Goal: Task Accomplishment & Management: Use online tool/utility

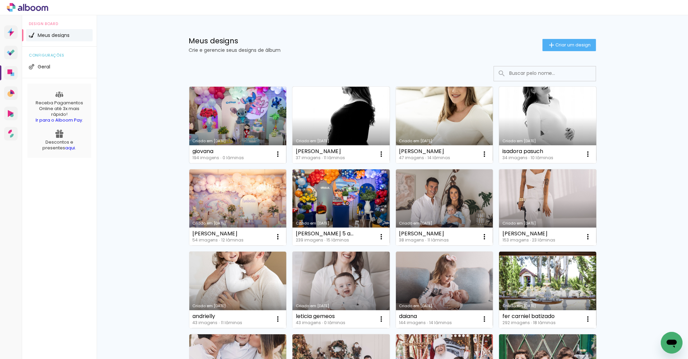
click at [234, 121] on link "Criado em [DATE]" at bounding box center [237, 125] width 97 height 77
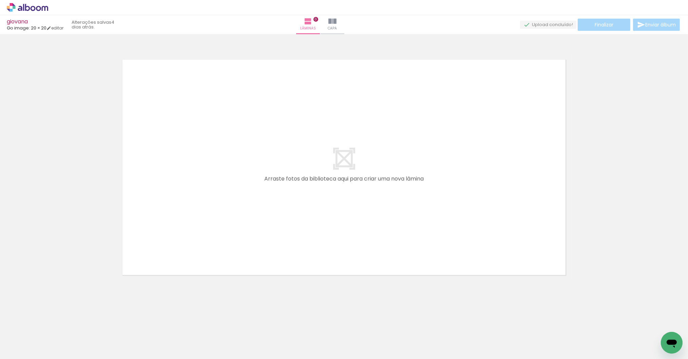
scroll to position [0, 155]
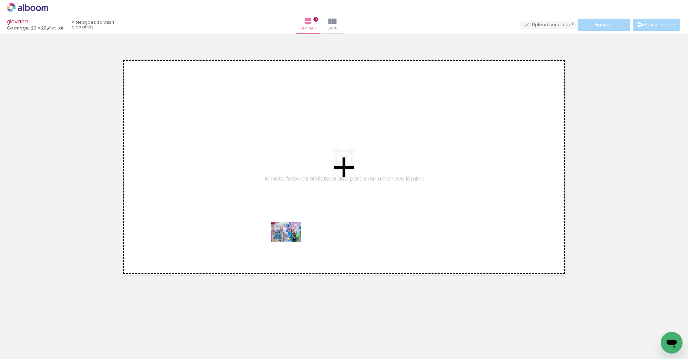
drag, startPoint x: 110, startPoint y: 342, endPoint x: 291, endPoint y: 242, distance: 206.7
click at [291, 242] on quentale-workspace at bounding box center [344, 179] width 688 height 359
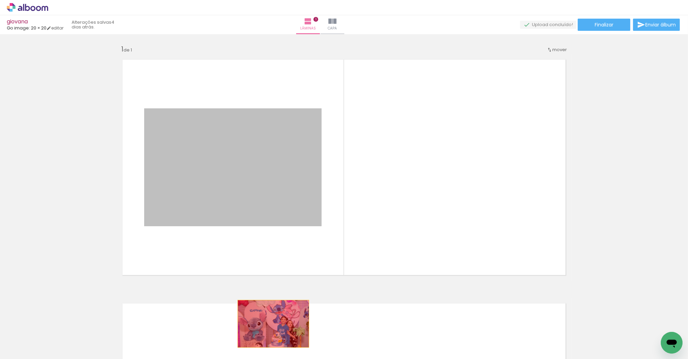
drag, startPoint x: 271, startPoint y: 203, endPoint x: 270, endPoint y: 328, distance: 125.1
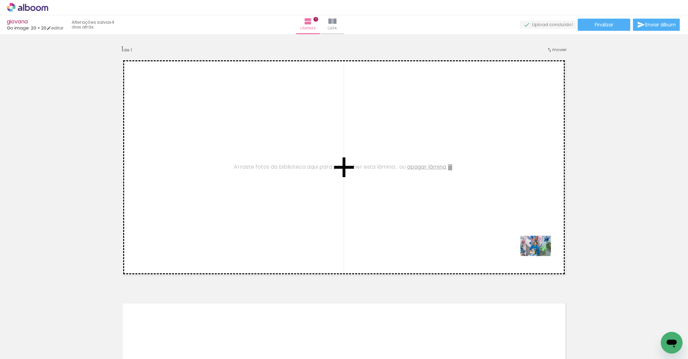
drag, startPoint x: 564, startPoint y: 327, endPoint x: 541, endPoint y: 256, distance: 74.3
click at [541, 256] on quentale-workspace at bounding box center [344, 179] width 688 height 359
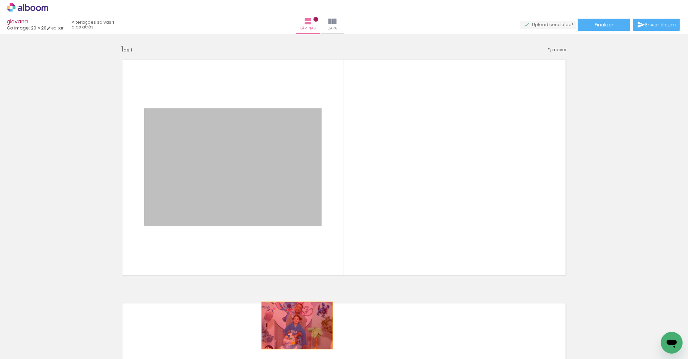
drag, startPoint x: 275, startPoint y: 214, endPoint x: 294, endPoint y: 326, distance: 113.2
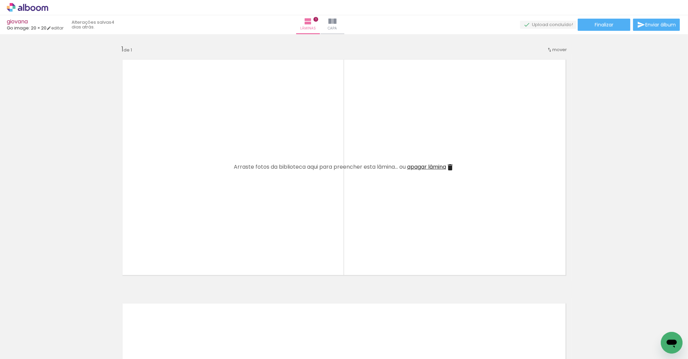
scroll to position [0, 525]
drag, startPoint x: 103, startPoint y: 356, endPoint x: 209, endPoint y: 355, distance: 106.2
click at [56, 355] on iron-horizontal-list at bounding box center [49, 338] width 14 height 42
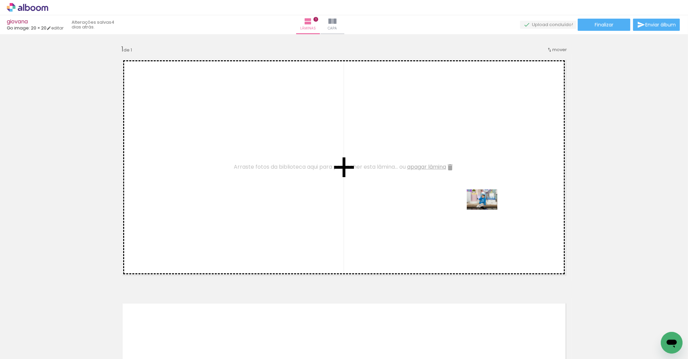
drag, startPoint x: 648, startPoint y: 337, endPoint x: 487, endPoint y: 210, distance: 205.5
click at [487, 210] on quentale-workspace at bounding box center [344, 179] width 688 height 359
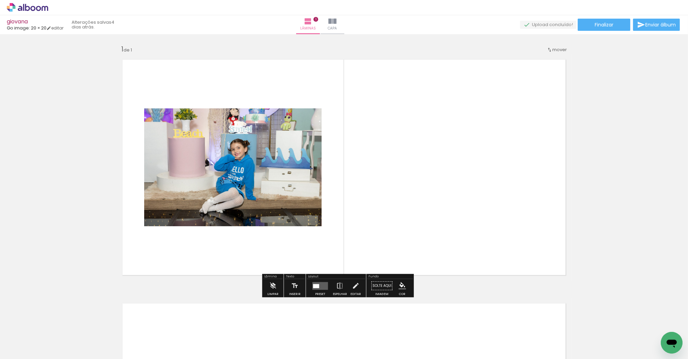
click at [318, 289] on quentale-layouter at bounding box center [320, 286] width 16 height 8
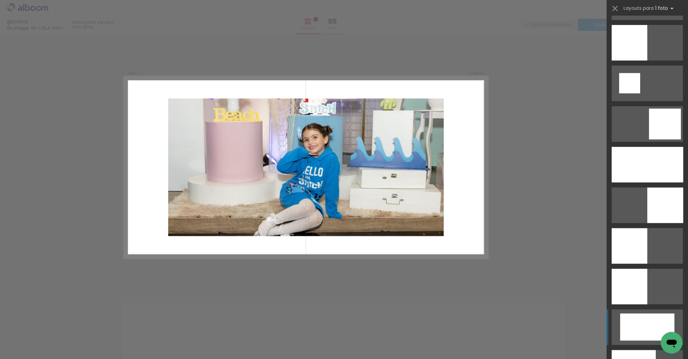
scroll to position [1005, 0]
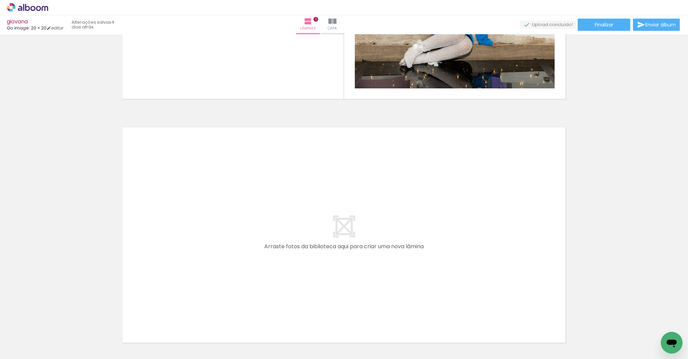
scroll to position [0, 0]
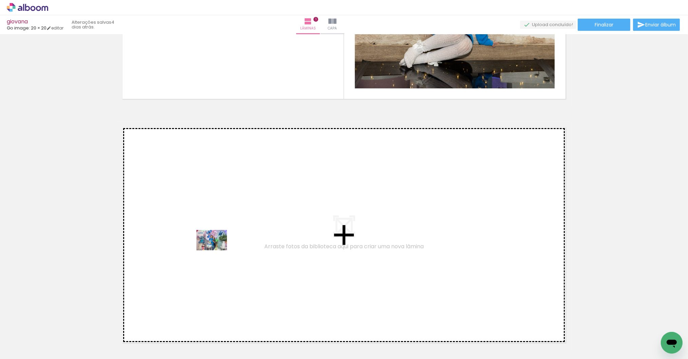
drag, startPoint x: 222, startPoint y: 336, endPoint x: 217, endPoint y: 251, distance: 85.3
click at [217, 251] on quentale-workspace at bounding box center [344, 179] width 688 height 359
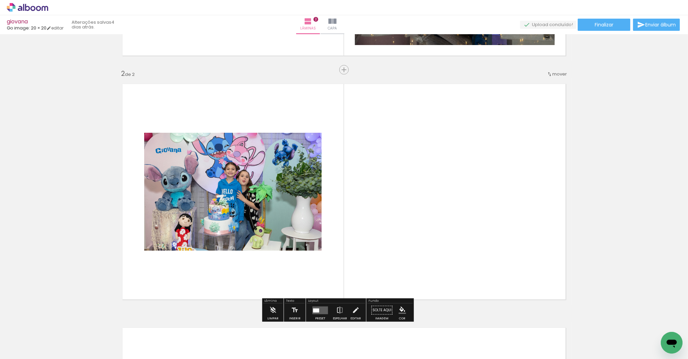
scroll to position [235, 0]
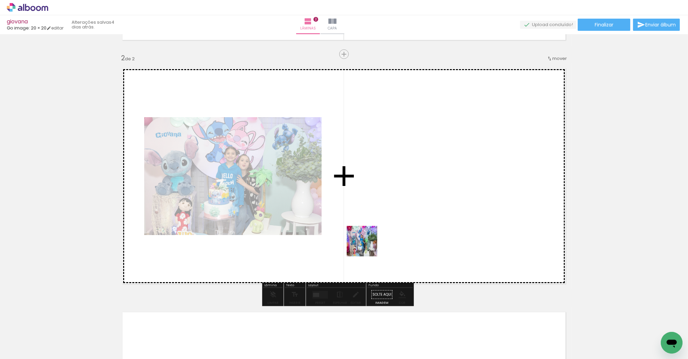
drag, startPoint x: 294, startPoint y: 342, endPoint x: 408, endPoint y: 203, distance: 179.6
click at [408, 203] on quentale-workspace at bounding box center [344, 179] width 688 height 359
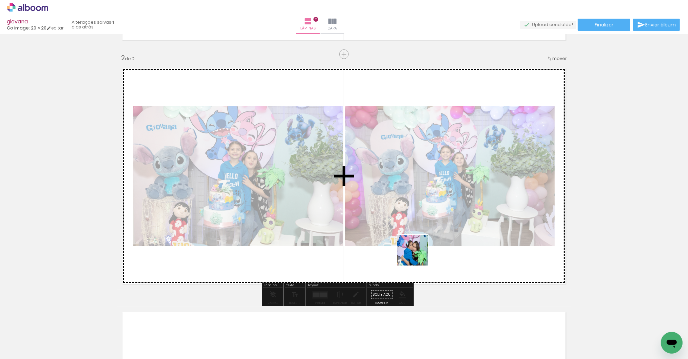
drag, startPoint x: 415, startPoint y: 318, endPoint x: 417, endPoint y: 235, distance: 83.8
click at [417, 235] on quentale-workspace at bounding box center [344, 179] width 688 height 359
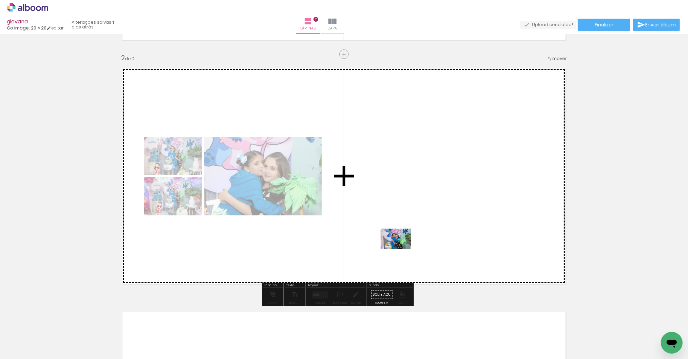
drag, startPoint x: 366, startPoint y: 339, endPoint x: 401, endPoint y: 249, distance: 96.2
click at [401, 249] on quentale-workspace at bounding box center [344, 179] width 688 height 359
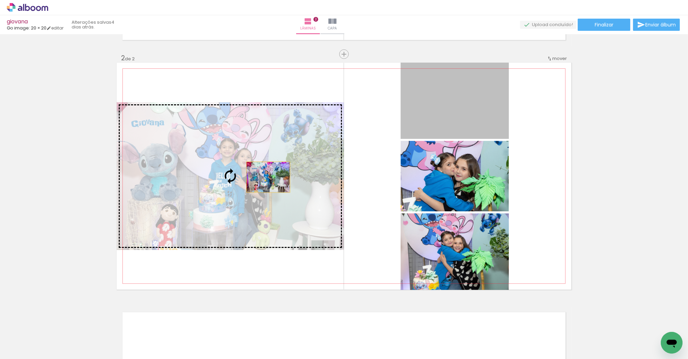
drag, startPoint x: 440, startPoint y: 117, endPoint x: 265, endPoint y: 177, distance: 184.9
click at [0, 0] on slot at bounding box center [0, 0] width 0 height 0
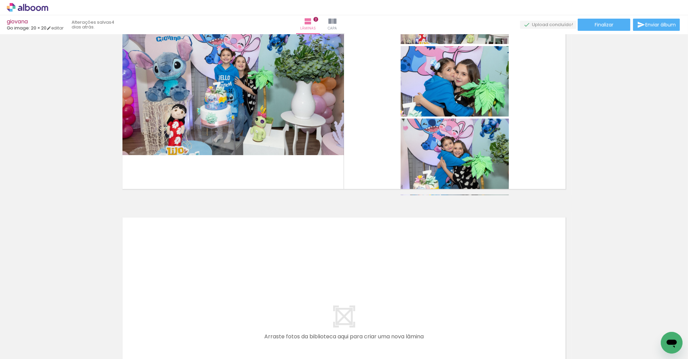
scroll to position [0, 238]
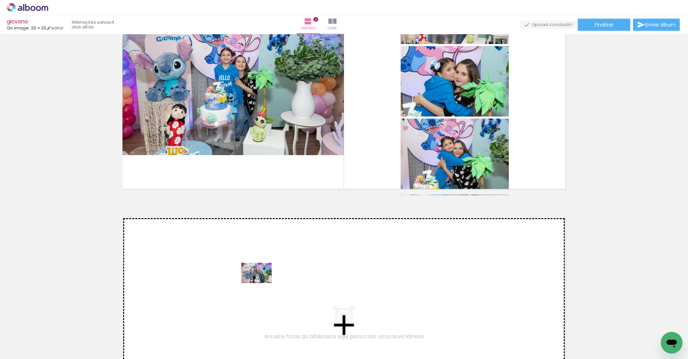
drag, startPoint x: 253, startPoint y: 340, endPoint x: 261, endPoint y: 284, distance: 56.9
click at [261, 284] on quentale-workspace at bounding box center [344, 179] width 688 height 359
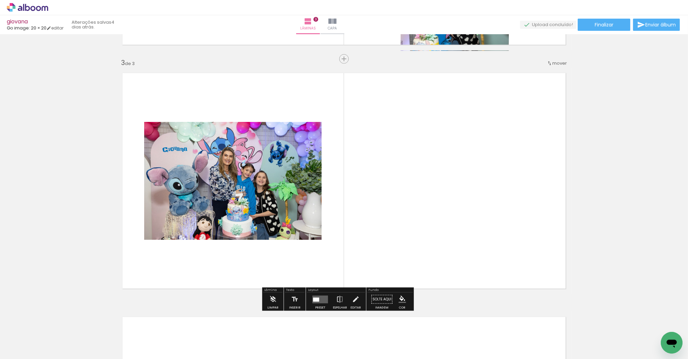
scroll to position [480, 0]
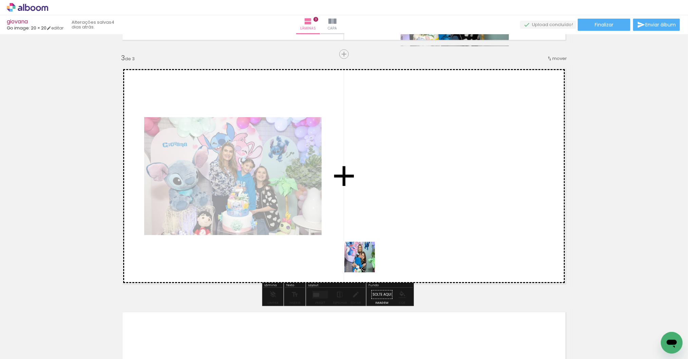
drag, startPoint x: 308, startPoint y: 296, endPoint x: 376, endPoint y: 246, distance: 84.4
click at [376, 246] on quentale-workspace at bounding box center [344, 179] width 688 height 359
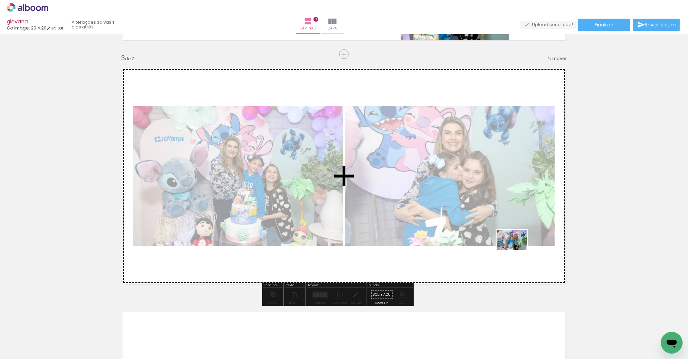
drag, startPoint x: 591, startPoint y: 336, endPoint x: 517, endPoint y: 251, distance: 113.2
click at [517, 251] on quentale-workspace at bounding box center [344, 179] width 688 height 359
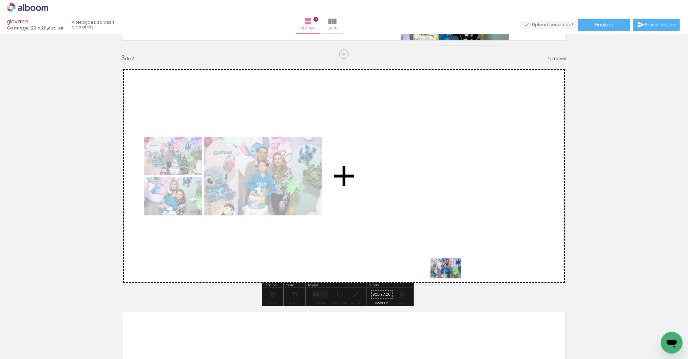
drag, startPoint x: 438, startPoint y: 335, endPoint x: 451, endPoint y: 279, distance: 58.1
click at [451, 279] on quentale-workspace at bounding box center [344, 179] width 688 height 359
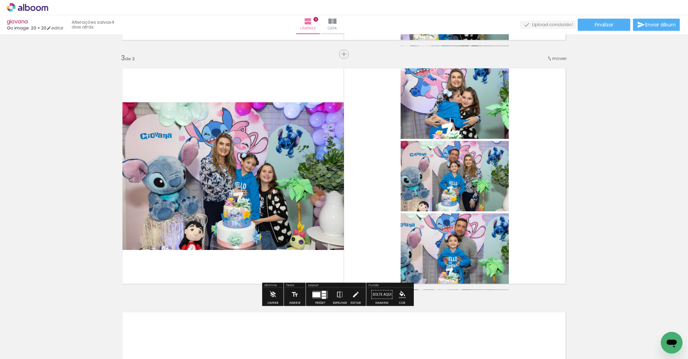
click at [320, 293] on div at bounding box center [316, 294] width 8 height 5
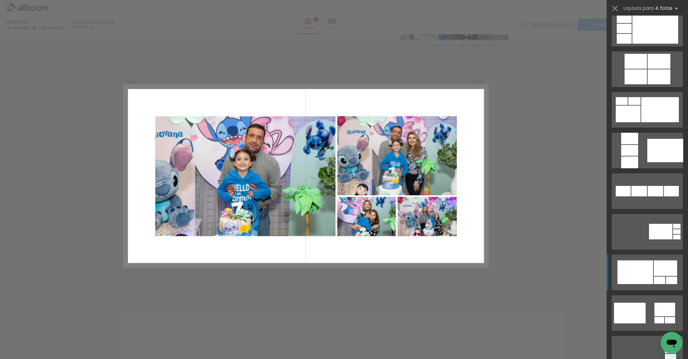
scroll to position [610, 0]
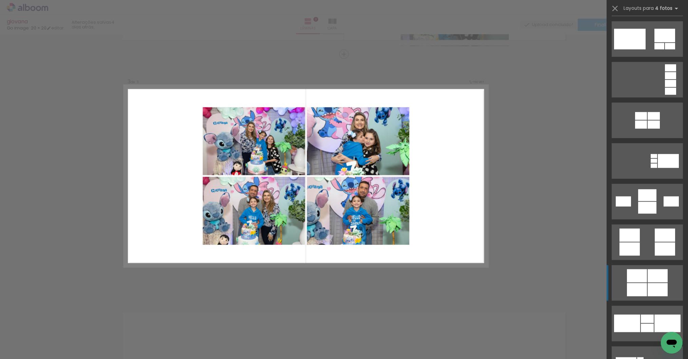
click at [631, 207] on div at bounding box center [623, 202] width 15 height 10
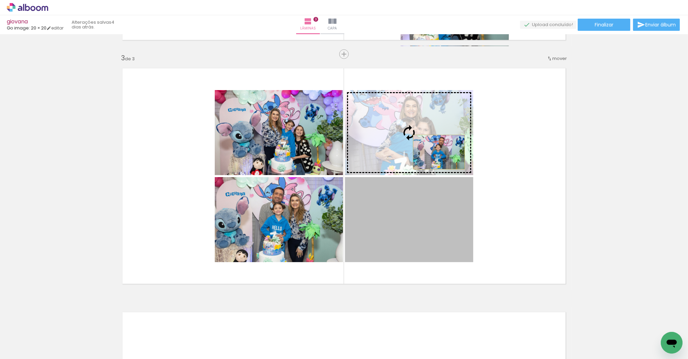
drag, startPoint x: 415, startPoint y: 222, endPoint x: 436, endPoint y: 152, distance: 73.3
click at [0, 0] on slot at bounding box center [0, 0] width 0 height 0
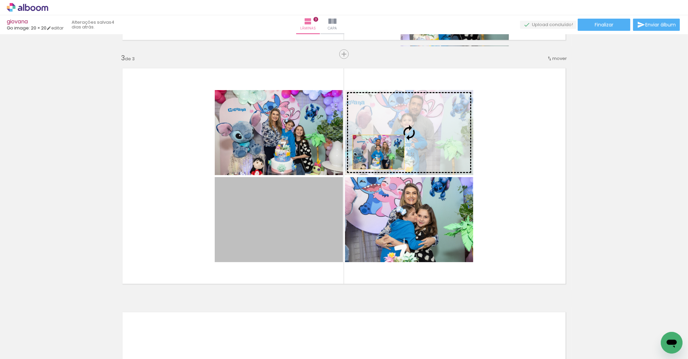
drag, startPoint x: 295, startPoint y: 220, endPoint x: 377, endPoint y: 147, distance: 109.8
click at [0, 0] on slot at bounding box center [0, 0] width 0 height 0
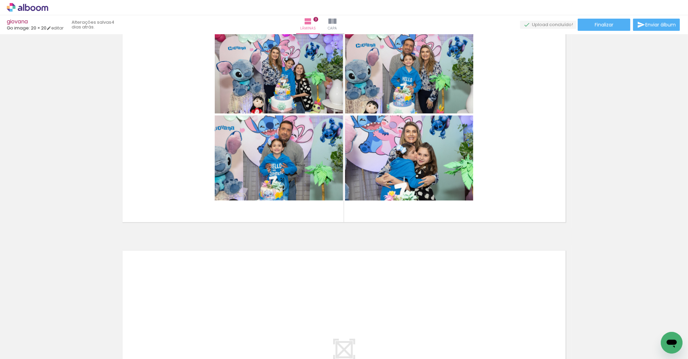
scroll to position [0, 498]
drag, startPoint x: 113, startPoint y: 355, endPoint x: 138, endPoint y: 354, distance: 24.8
click at [56, 354] on iron-horizontal-list at bounding box center [49, 338] width 14 height 42
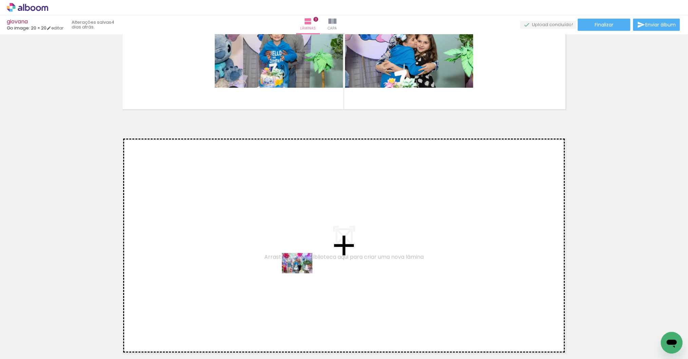
drag, startPoint x: 300, startPoint y: 334, endPoint x: 302, endPoint y: 274, distance: 60.4
click at [302, 274] on quentale-workspace at bounding box center [344, 179] width 688 height 359
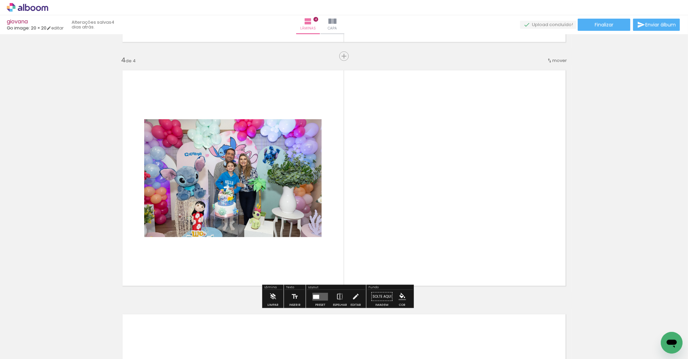
scroll to position [724, 0]
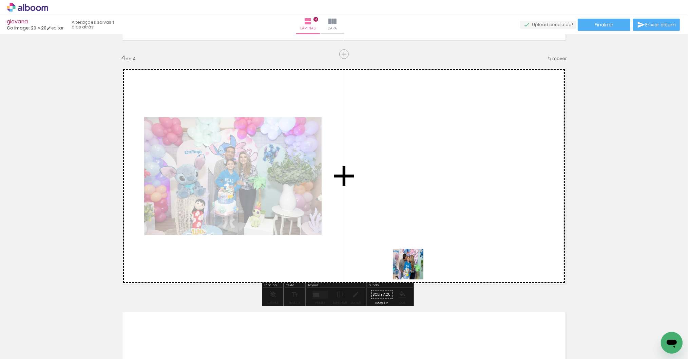
drag, startPoint x: 403, startPoint y: 335, endPoint x: 409, endPoint y: 244, distance: 91.8
click at [409, 244] on quentale-workspace at bounding box center [344, 179] width 688 height 359
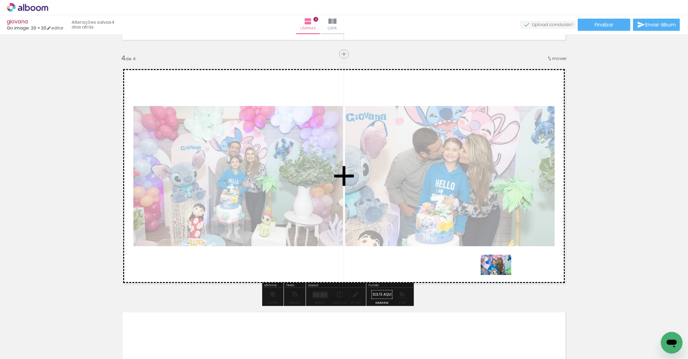
drag, startPoint x: 523, startPoint y: 342, endPoint x: 501, endPoint y: 275, distance: 69.6
click at [501, 275] on quentale-workspace at bounding box center [344, 179] width 688 height 359
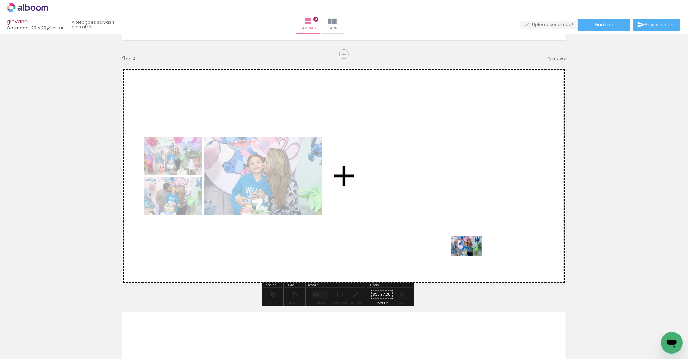
drag, startPoint x: 481, startPoint y: 342, endPoint x: 471, endPoint y: 256, distance: 86.0
click at [471, 256] on quentale-workspace at bounding box center [344, 179] width 688 height 359
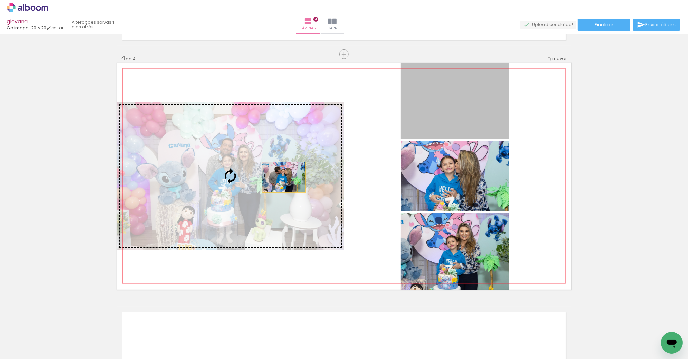
drag, startPoint x: 434, startPoint y: 100, endPoint x: 281, endPoint y: 177, distance: 171.2
click at [0, 0] on slot at bounding box center [0, 0] width 0 height 0
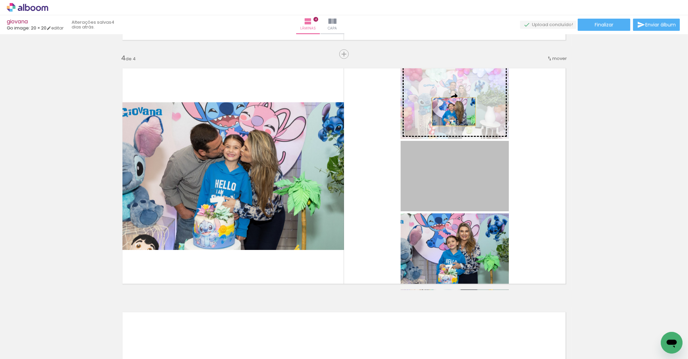
drag, startPoint x: 474, startPoint y: 191, endPoint x: 451, endPoint y: 112, distance: 82.6
click at [0, 0] on slot at bounding box center [0, 0] width 0 height 0
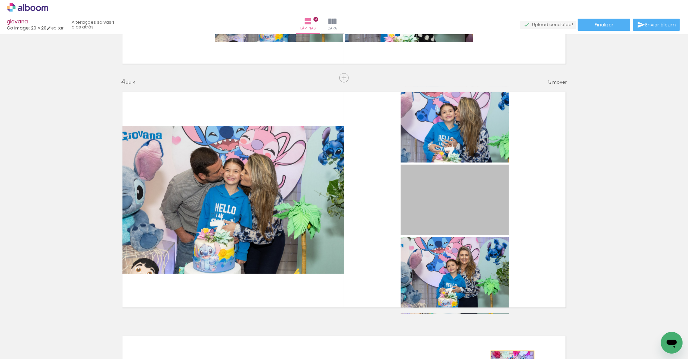
scroll to position [725, 0]
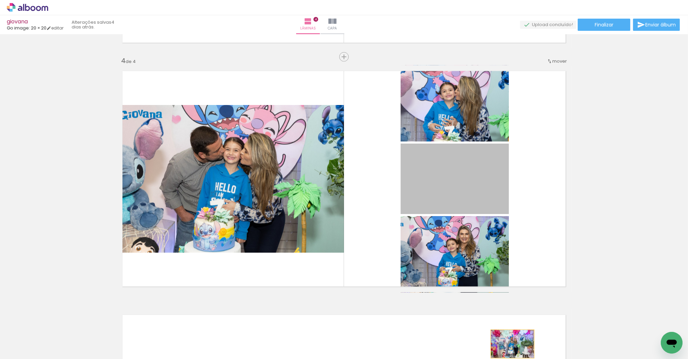
drag, startPoint x: 482, startPoint y: 230, endPoint x: 509, endPoint y: 365, distance: 138.3
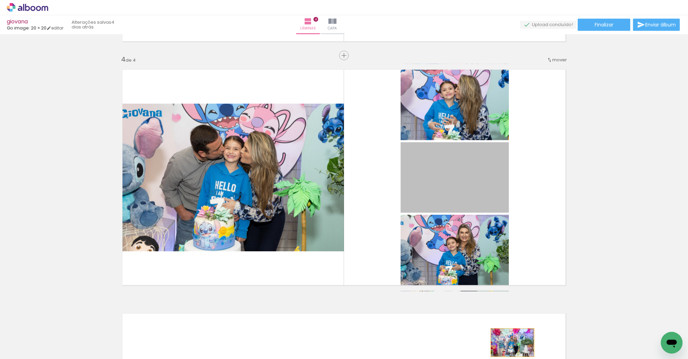
click at [509, 359] on html "link( href="../../bower_components/polymer/polymer.html" rel="import" ) picture…" at bounding box center [344, 179] width 688 height 359
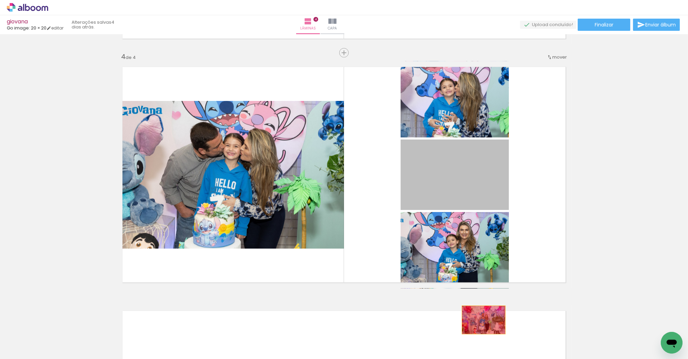
drag, startPoint x: 476, startPoint y: 198, endPoint x: 481, endPoint y: 320, distance: 122.5
click at [481, 320] on quentale-workspace at bounding box center [344, 179] width 688 height 359
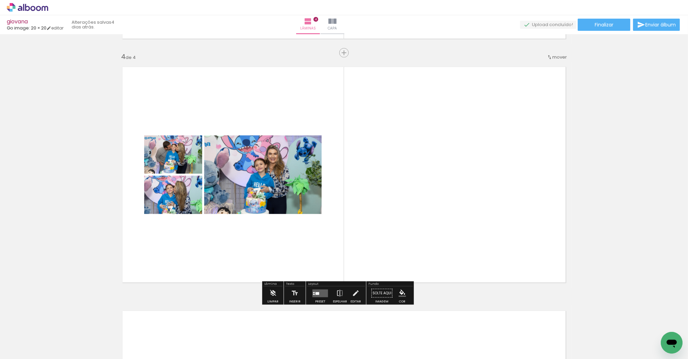
scroll to position [577, 0]
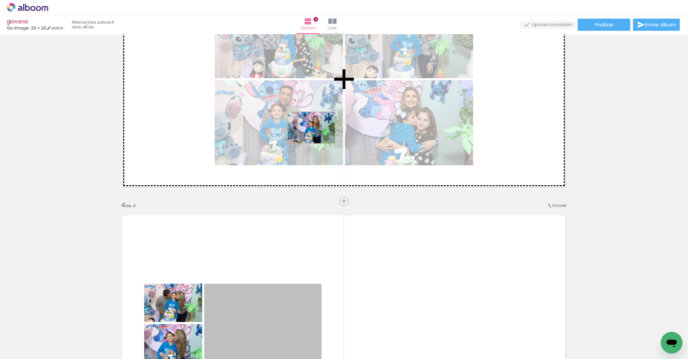
drag, startPoint x: 288, startPoint y: 291, endPoint x: 308, endPoint y: 128, distance: 164.3
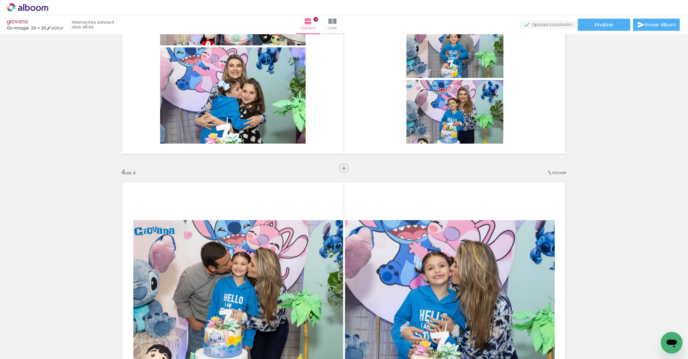
scroll to position [611, 0]
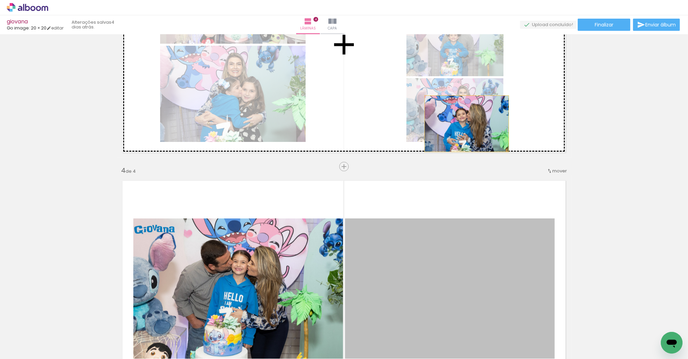
drag, startPoint x: 467, startPoint y: 235, endPoint x: 462, endPoint y: 122, distance: 113.0
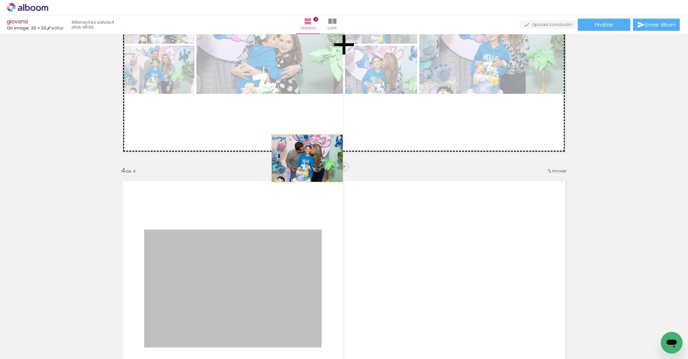
drag, startPoint x: 290, startPoint y: 215, endPoint x: 305, endPoint y: 101, distance: 114.5
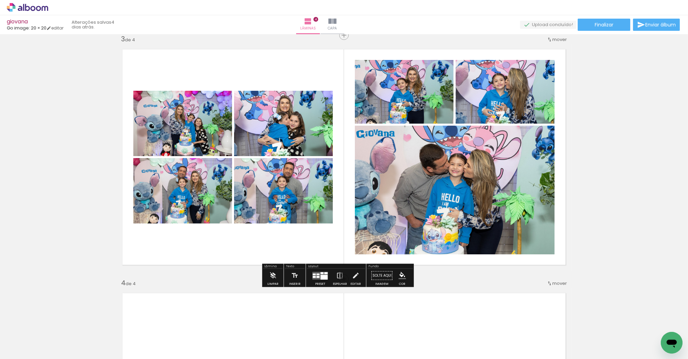
scroll to position [557, 0]
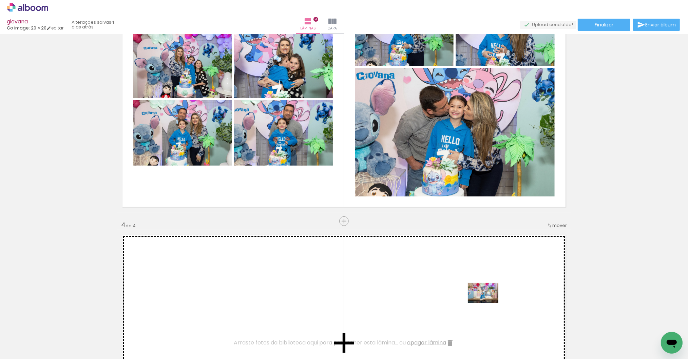
drag, startPoint x: 557, startPoint y: 317, endPoint x: 474, endPoint y: 302, distance: 83.4
click at [474, 302] on quentale-workspace at bounding box center [344, 179] width 688 height 359
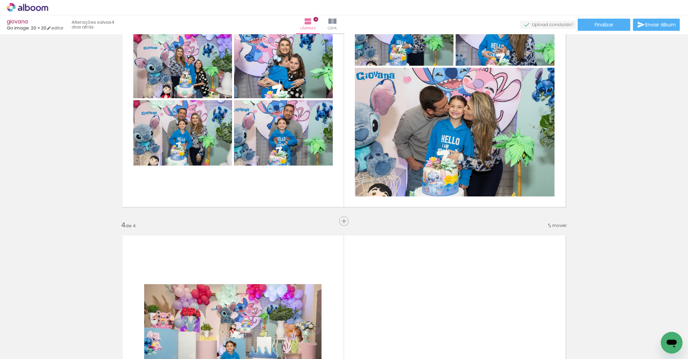
scroll to position [0, 594]
drag, startPoint x: 142, startPoint y: 355, endPoint x: 172, endPoint y: 338, distance: 35.1
click at [56, 354] on iron-horizontal-list at bounding box center [49, 338] width 14 height 42
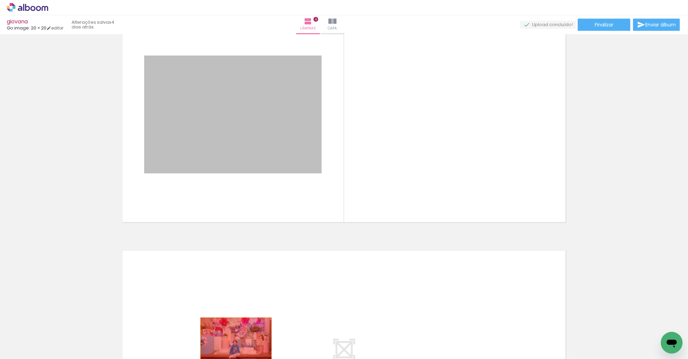
drag, startPoint x: 231, startPoint y: 148, endPoint x: 233, endPoint y: 342, distance: 193.3
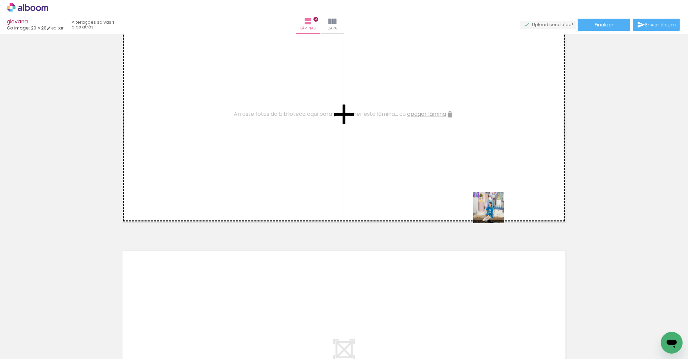
drag, startPoint x: 547, startPoint y: 336, endPoint x: 487, endPoint y: 206, distance: 142.8
click at [487, 206] on quentale-workspace at bounding box center [344, 179] width 688 height 359
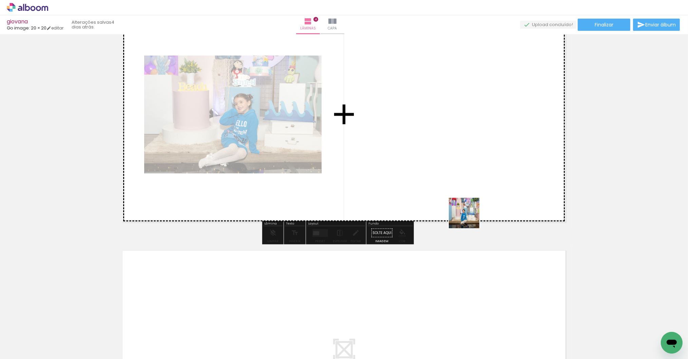
drag, startPoint x: 474, startPoint y: 253, endPoint x: 450, endPoint y: 160, distance: 95.7
click at [450, 160] on quentale-workspace at bounding box center [344, 179] width 688 height 359
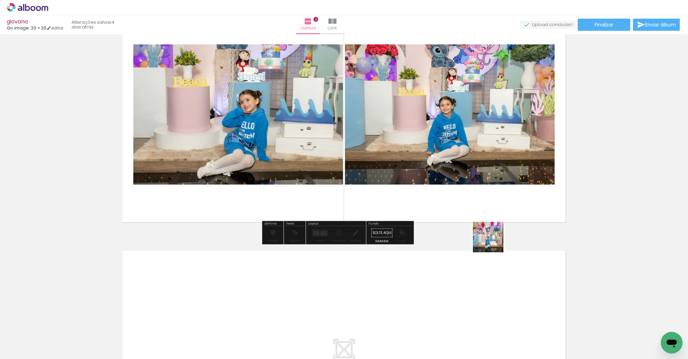
drag, startPoint x: 502, startPoint y: 334, endPoint x: 465, endPoint y: 159, distance: 178.7
click at [465, 159] on quentale-workspace at bounding box center [344, 179] width 688 height 359
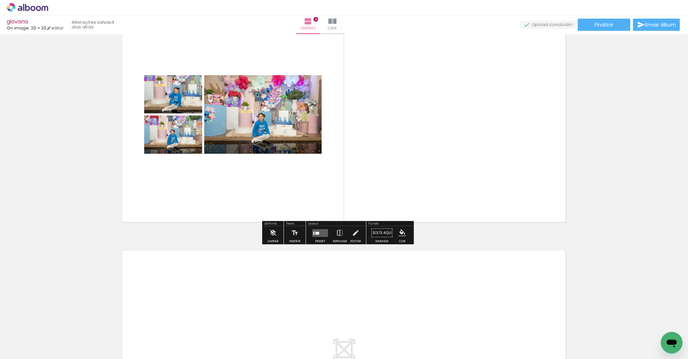
click at [311, 231] on paper-button "Preset" at bounding box center [320, 235] width 22 height 17
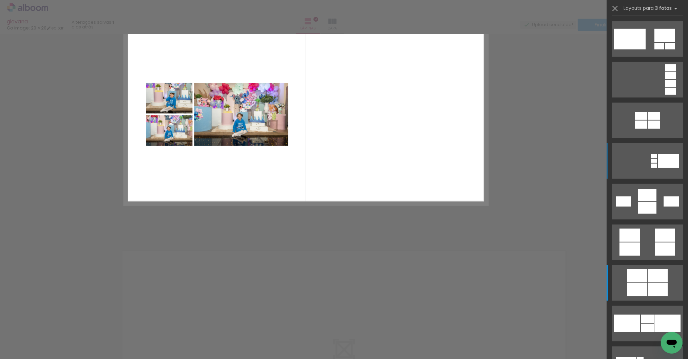
scroll to position [0, 0]
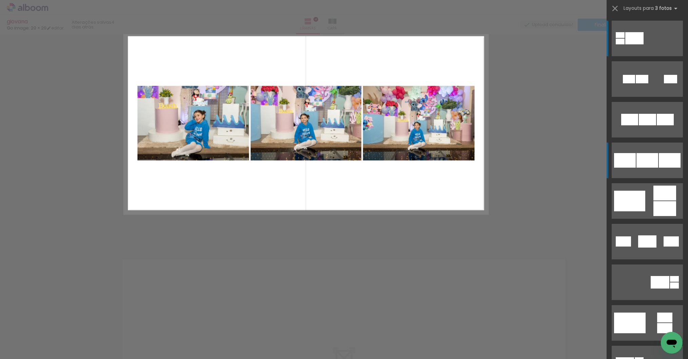
click at [654, 125] on div at bounding box center [647, 120] width 17 height 12
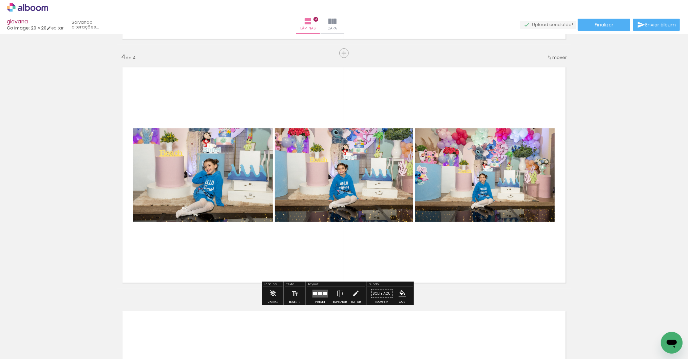
scroll to position [724, 0]
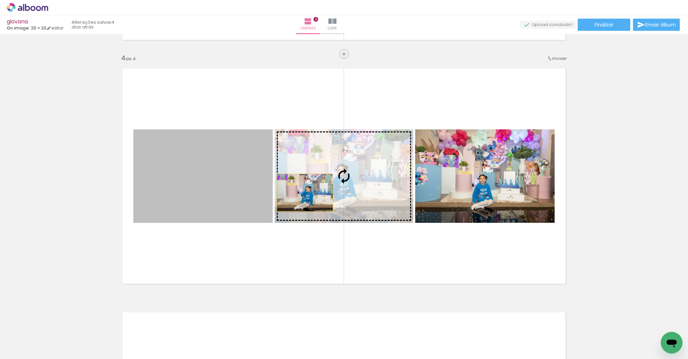
drag, startPoint x: 302, startPoint y: 193, endPoint x: 352, endPoint y: 189, distance: 50.7
click at [0, 0] on slot at bounding box center [0, 0] width 0 height 0
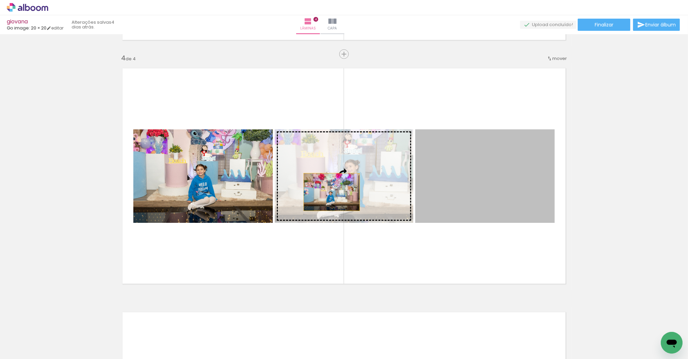
drag, startPoint x: 462, startPoint y: 191, endPoint x: 329, endPoint y: 192, distance: 133.6
click at [0, 0] on slot at bounding box center [0, 0] width 0 height 0
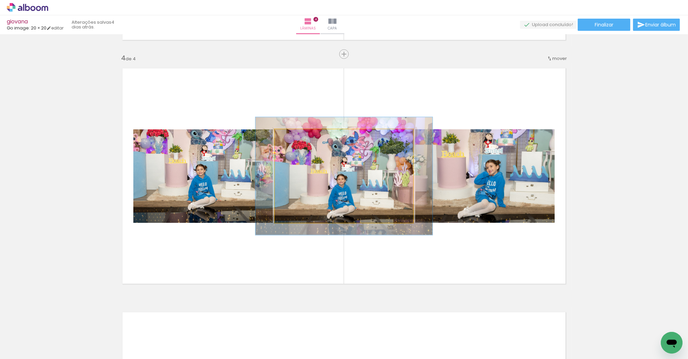
drag, startPoint x: 291, startPoint y: 137, endPoint x: 298, endPoint y: 137, distance: 7.1
type paper-slider "130"
click at [298, 137] on div at bounding box center [296, 136] width 11 height 11
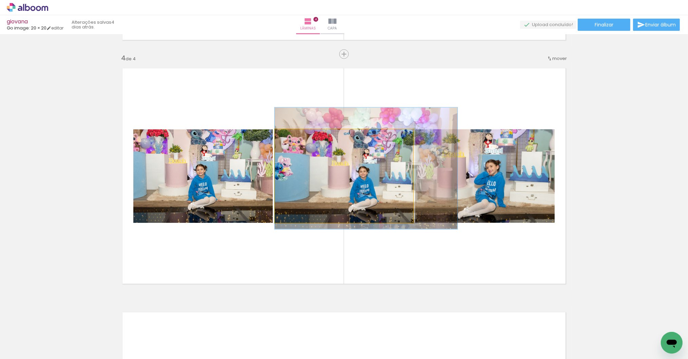
drag, startPoint x: 327, startPoint y: 175, endPoint x: 348, endPoint y: 168, distance: 22.8
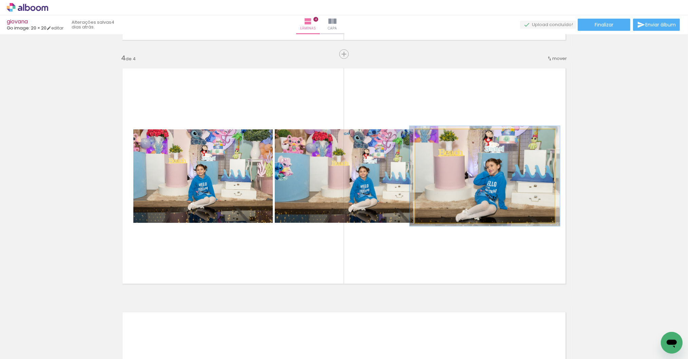
drag, startPoint x: 426, startPoint y: 134, endPoint x: 435, endPoint y: 144, distance: 13.2
type paper-slider "107"
click at [428, 134] on div at bounding box center [432, 136] width 11 height 11
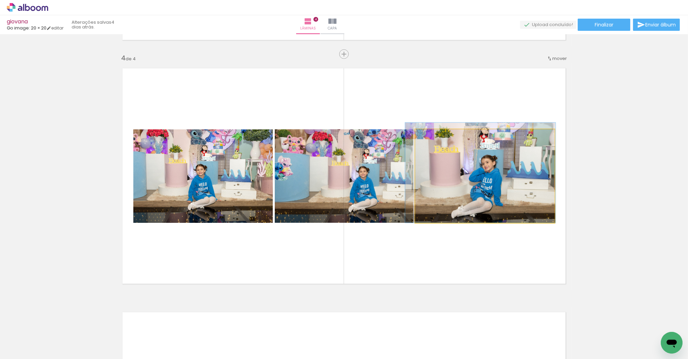
drag, startPoint x: 473, startPoint y: 173, endPoint x: 466, endPoint y: 169, distance: 8.0
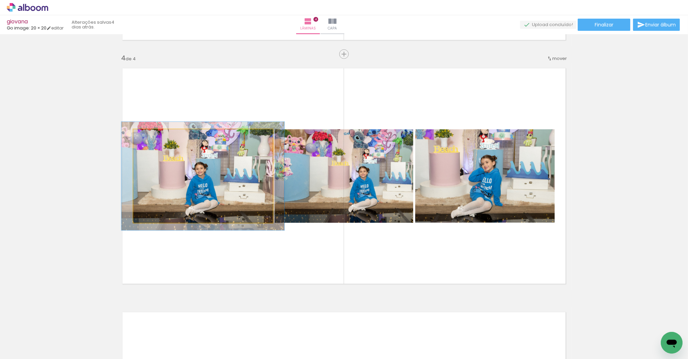
type paper-slider "116"
click at [150, 136] on div at bounding box center [153, 137] width 6 height 6
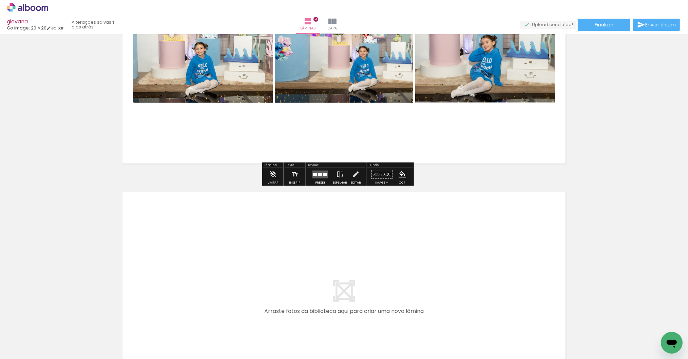
scroll to position [904, 0]
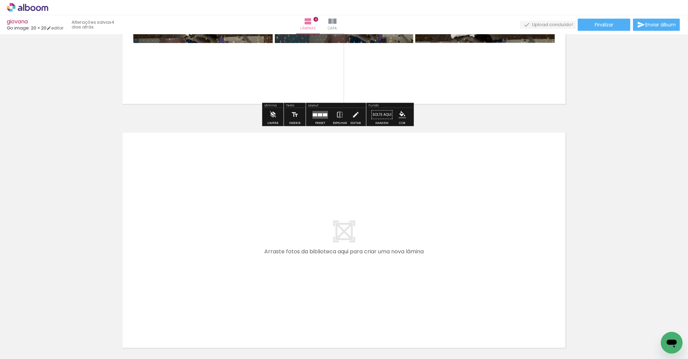
drag, startPoint x: 135, startPoint y: 356, endPoint x: 168, endPoint y: 356, distance: 33.6
click at [56, 356] on iron-horizontal-list at bounding box center [49, 338] width 14 height 42
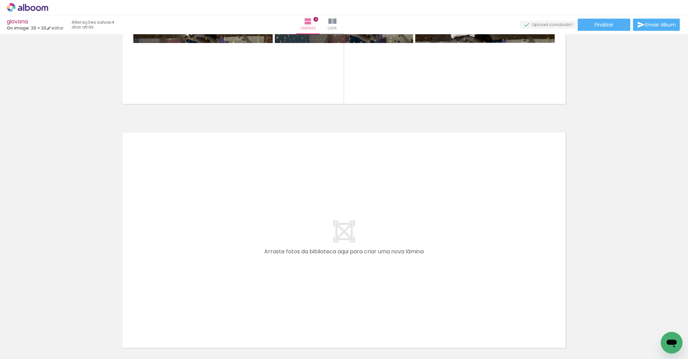
scroll to position [0, 1028]
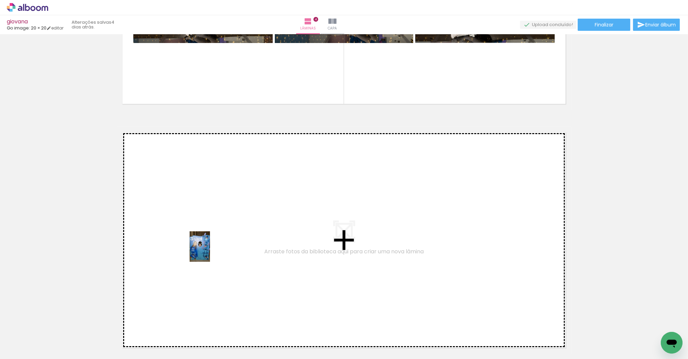
drag, startPoint x: 211, startPoint y: 335, endPoint x: 210, endPoint y: 252, distance: 83.1
click at [210, 252] on quentale-workspace at bounding box center [344, 179] width 688 height 359
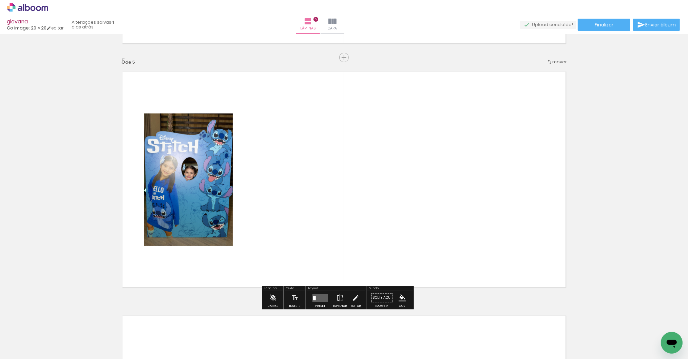
scroll to position [968, 0]
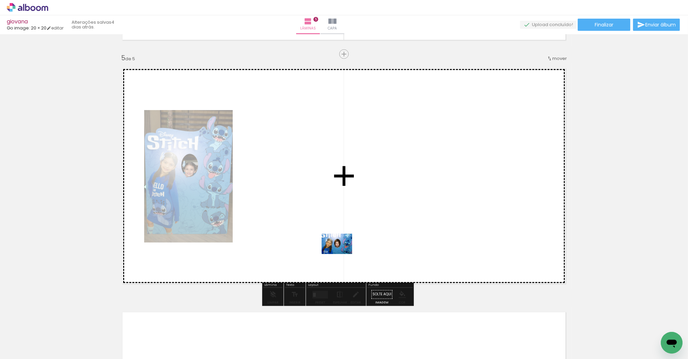
drag, startPoint x: 328, startPoint y: 340, endPoint x: 342, endPoint y: 254, distance: 86.9
click at [342, 254] on quentale-workspace at bounding box center [344, 179] width 688 height 359
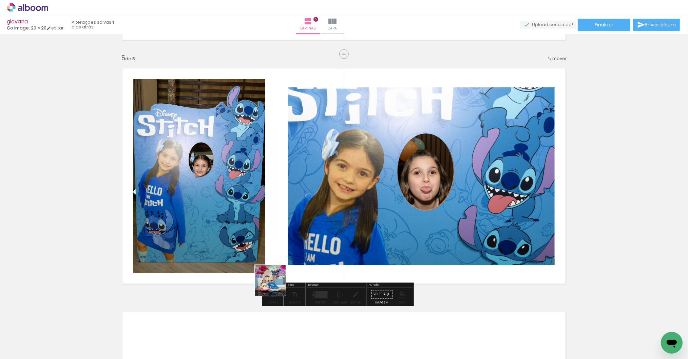
drag, startPoint x: 264, startPoint y: 331, endPoint x: 270, endPoint y: 257, distance: 73.9
click at [270, 257] on quentale-workspace at bounding box center [344, 179] width 688 height 359
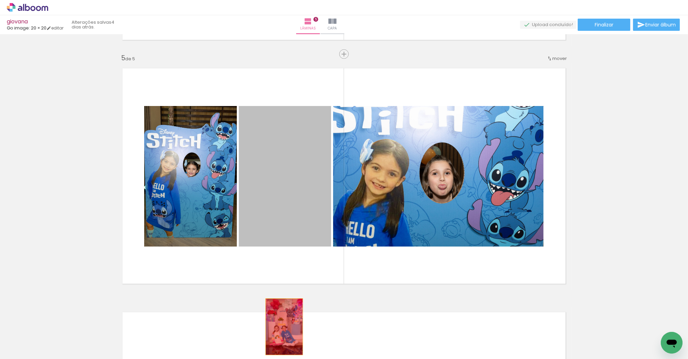
drag, startPoint x: 279, startPoint y: 231, endPoint x: 281, endPoint y: 328, distance: 97.0
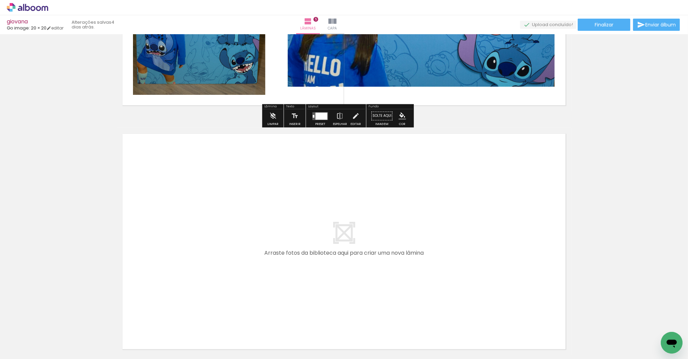
scroll to position [1191, 0]
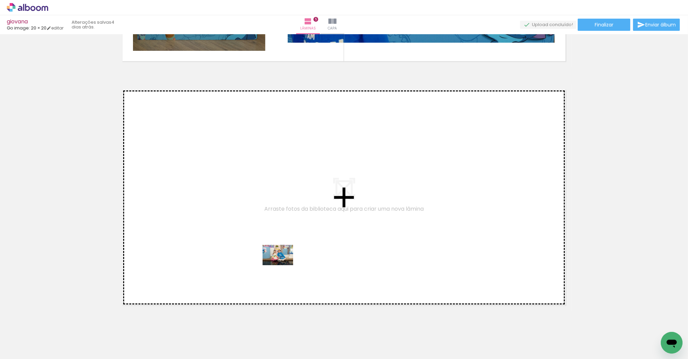
drag, startPoint x: 291, startPoint y: 336, endPoint x: 283, endPoint y: 266, distance: 70.7
click at [283, 266] on quentale-workspace at bounding box center [344, 179] width 688 height 359
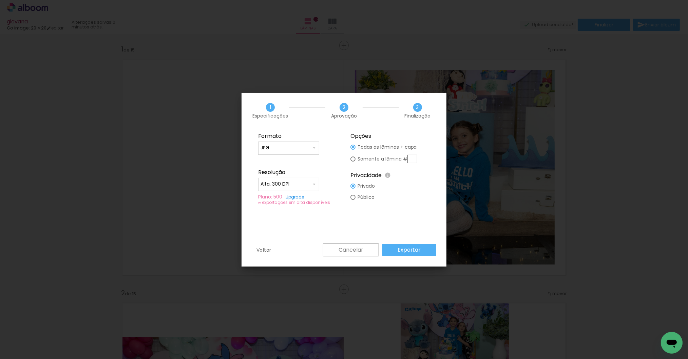
scroll to position [0, 887]
